Goal: Find specific page/section: Find specific page/section

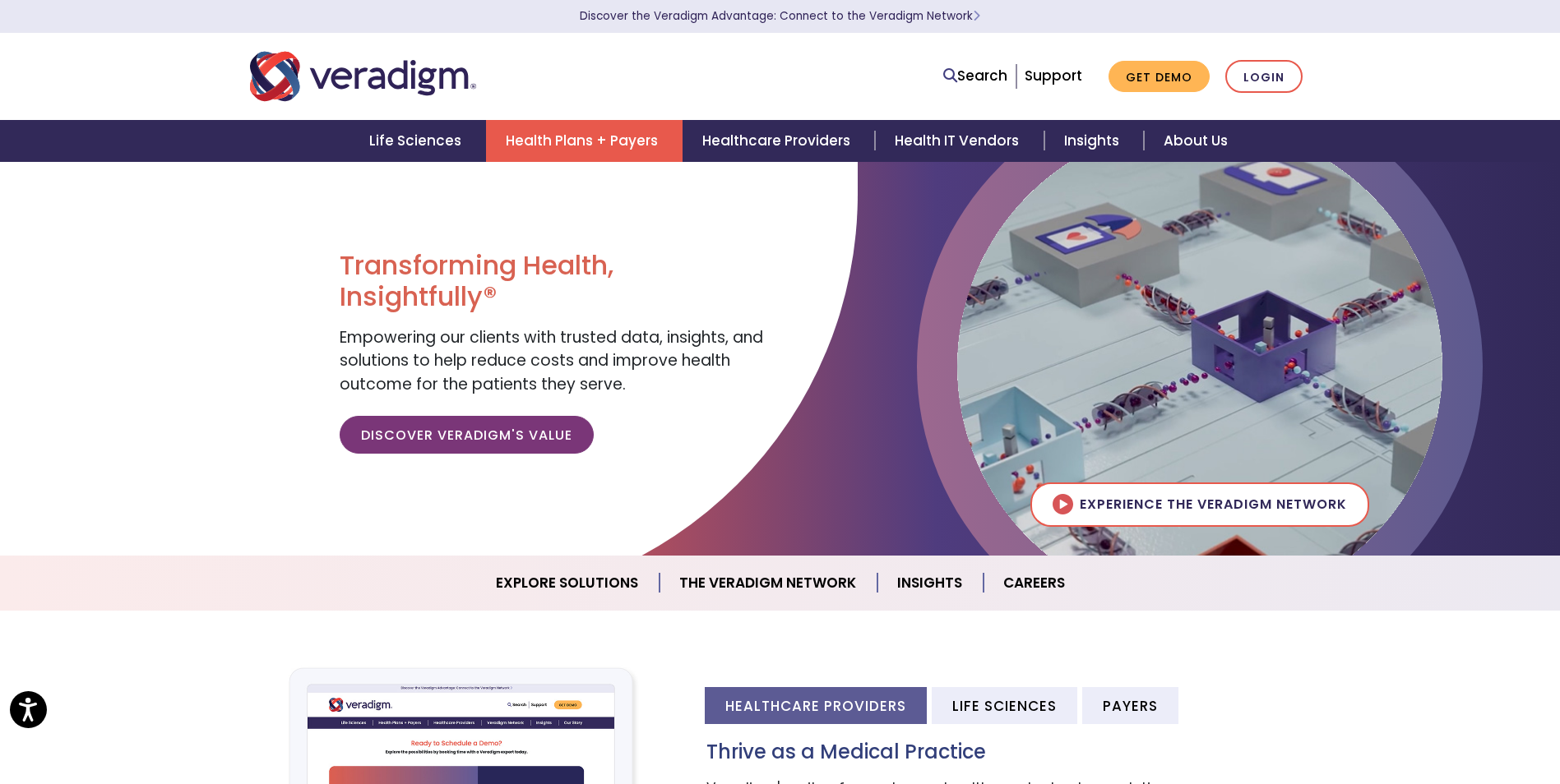
click at [608, 143] on link "Health Plans + Payers" at bounding box center [584, 141] width 197 height 42
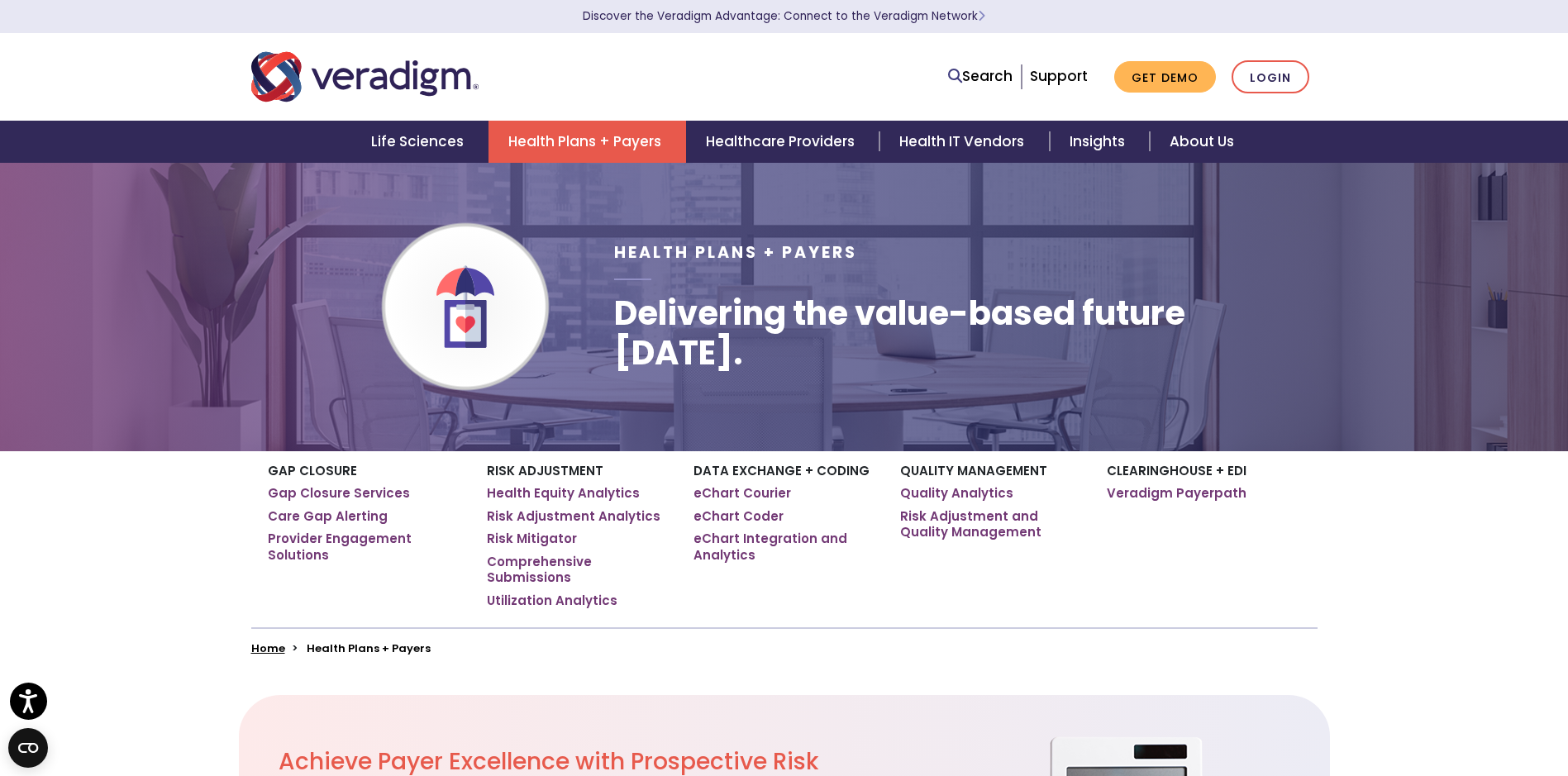
click at [532, 140] on link "Health Plans + Payers" at bounding box center [587, 141] width 198 height 42
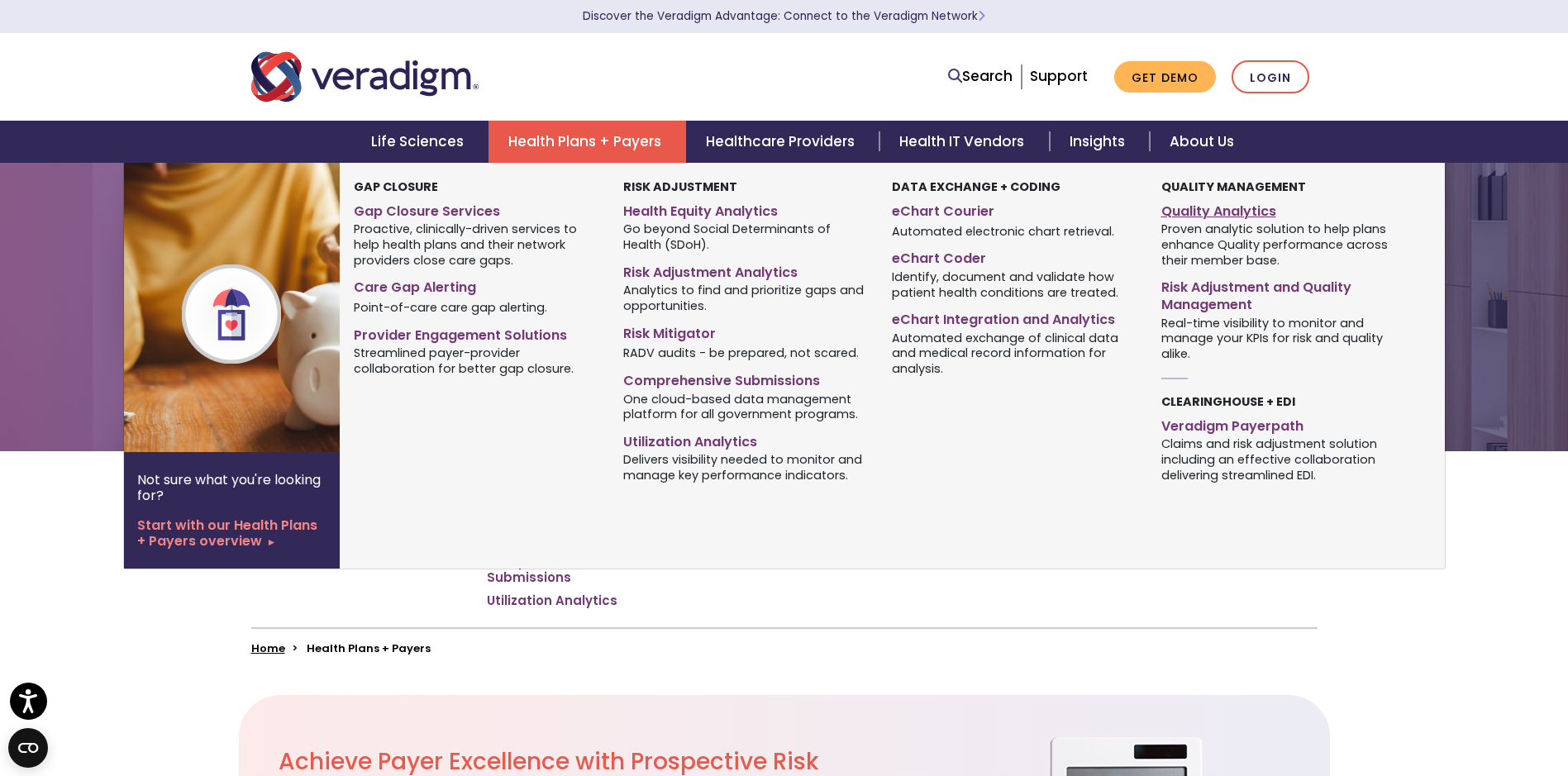
click at [1197, 207] on link "Quality Analytics" at bounding box center [1282, 208] width 244 height 24
